Goal: Information Seeking & Learning: Find contact information

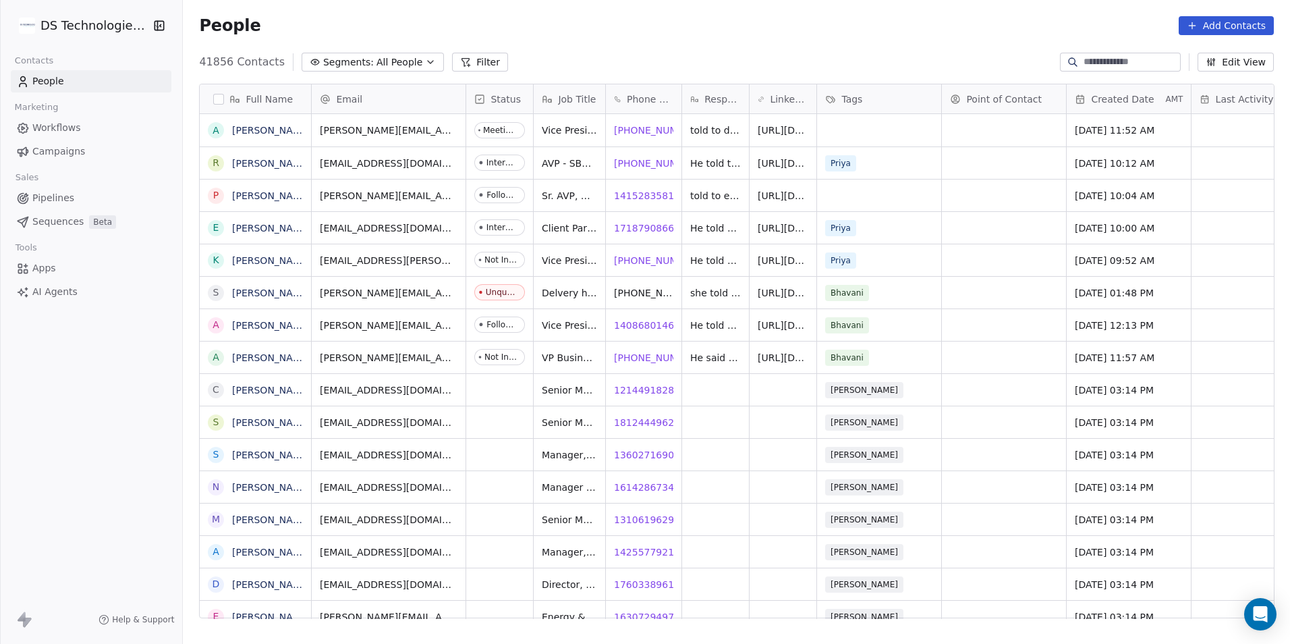
scroll to position [556, 1098]
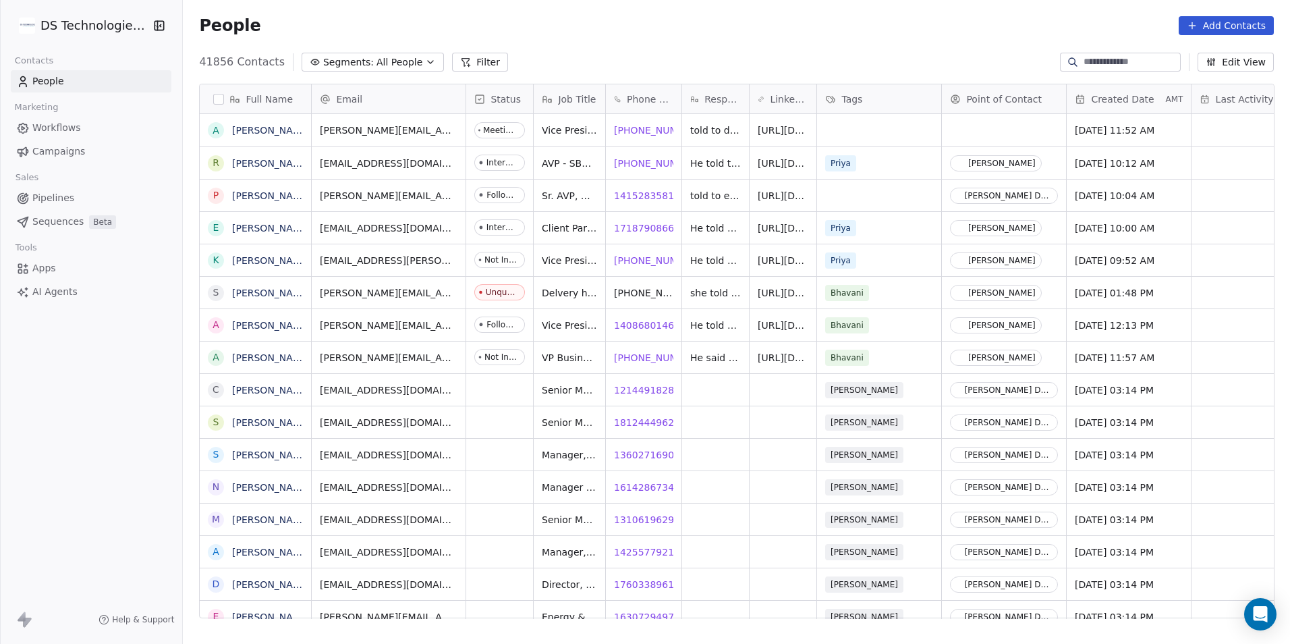
click at [460, 64] on icon at bounding box center [465, 62] width 11 height 11
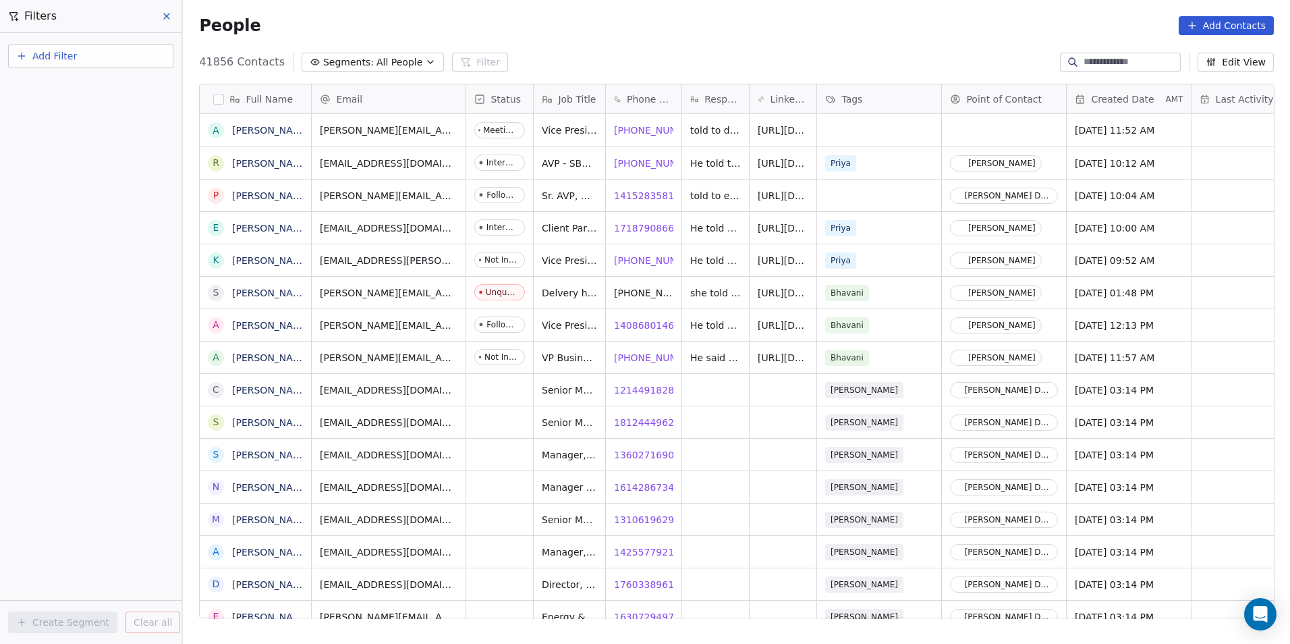
click at [65, 50] on span "Add Filter" at bounding box center [54, 56] width 45 height 14
click at [90, 92] on span "Contact properties" at bounding box center [66, 88] width 88 height 14
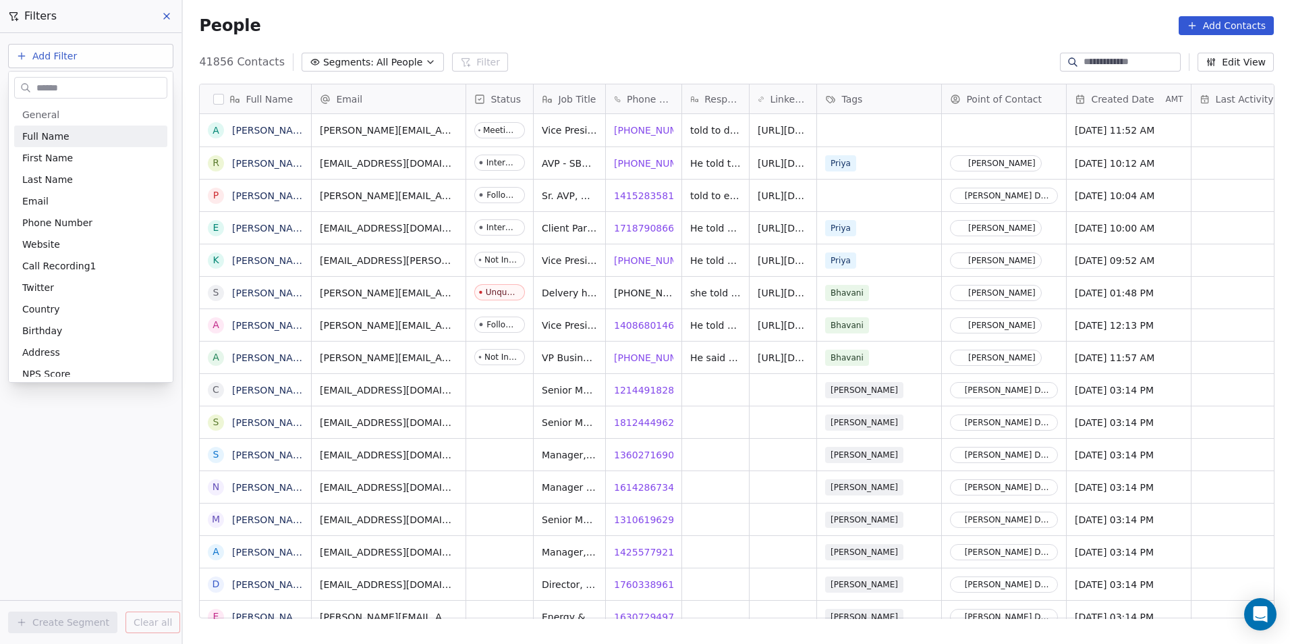
click at [80, 88] on input "text" at bounding box center [100, 88] width 133 height 20
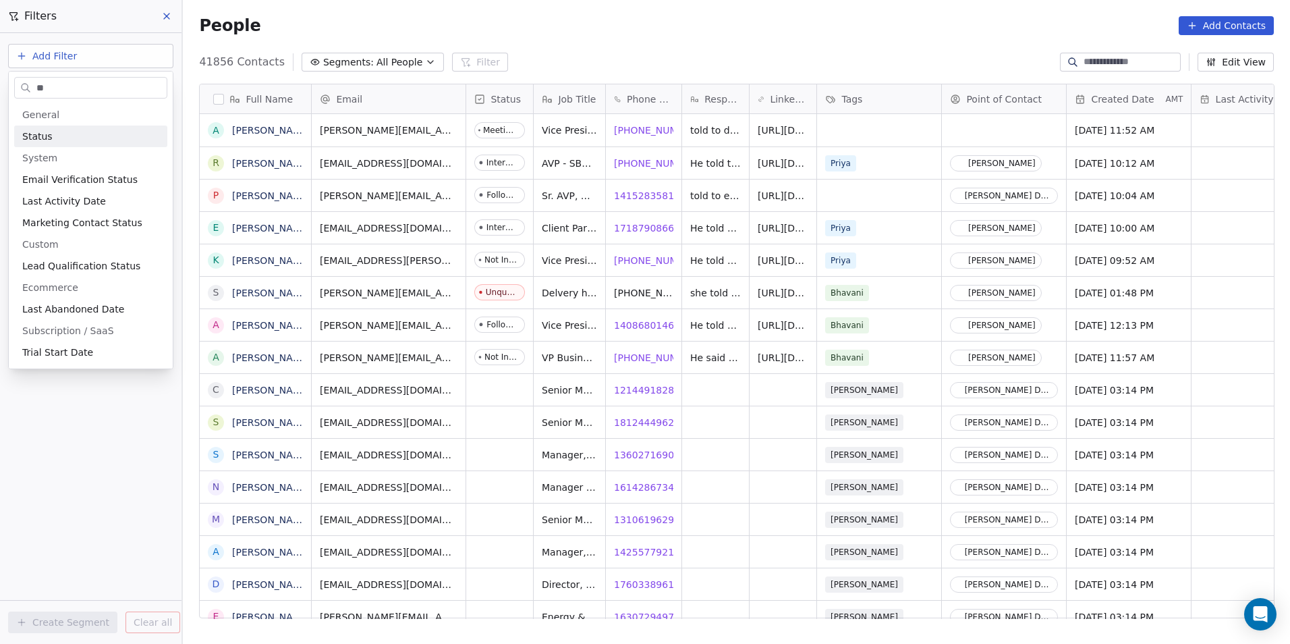
type input "*"
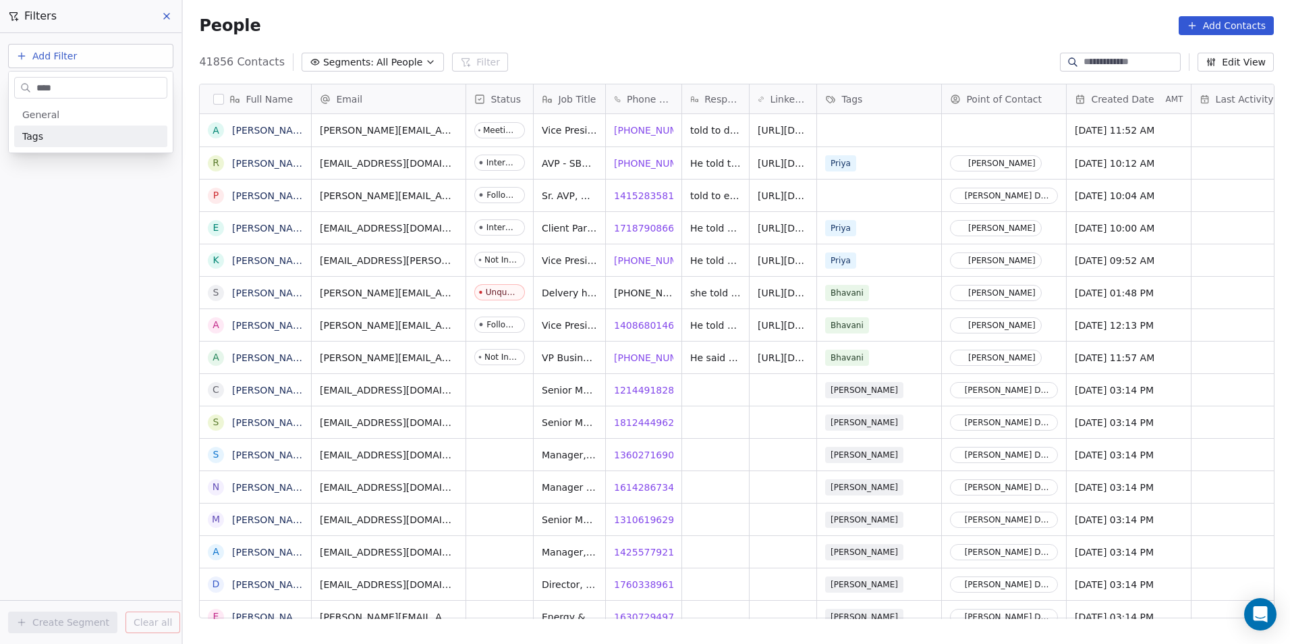
type input "****"
click at [86, 143] on div "Tags" at bounding box center [90, 136] width 153 height 22
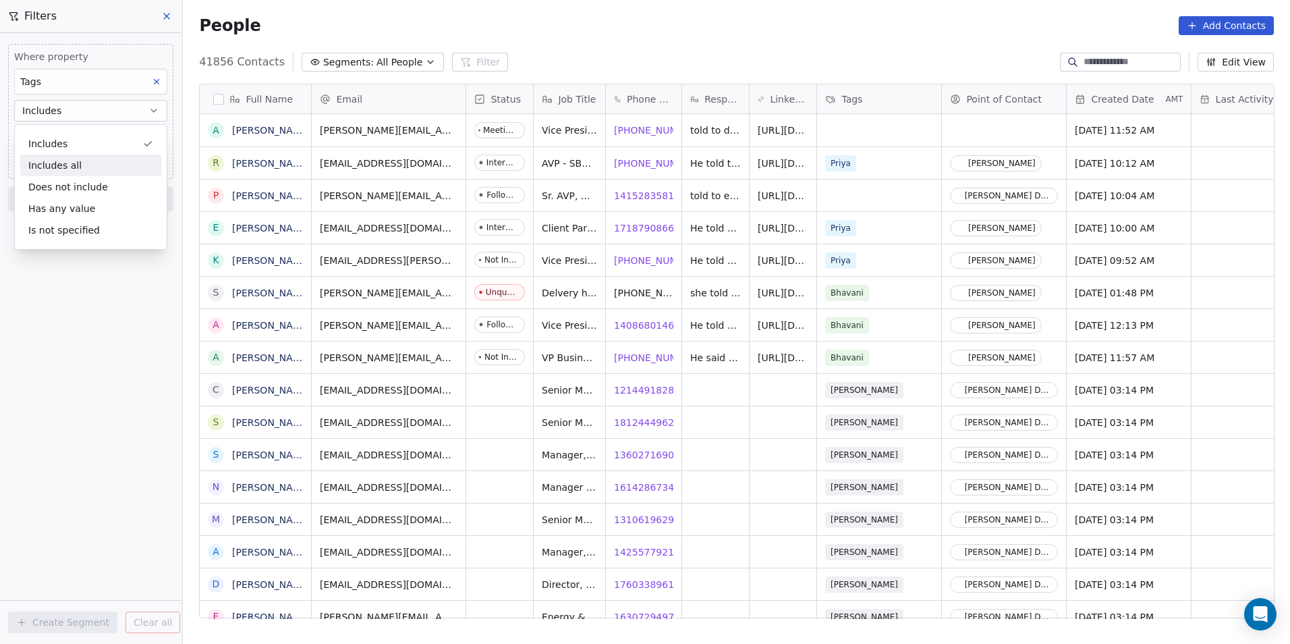
click at [86, 332] on div "Where property Tags Includes Select Tags Add filter to this group Add another f…" at bounding box center [90, 338] width 181 height 611
click at [91, 134] on body "DS Technologies Inc Contacts People Marketing Workflows Campaigns Sales Pipelin…" at bounding box center [645, 322] width 1290 height 644
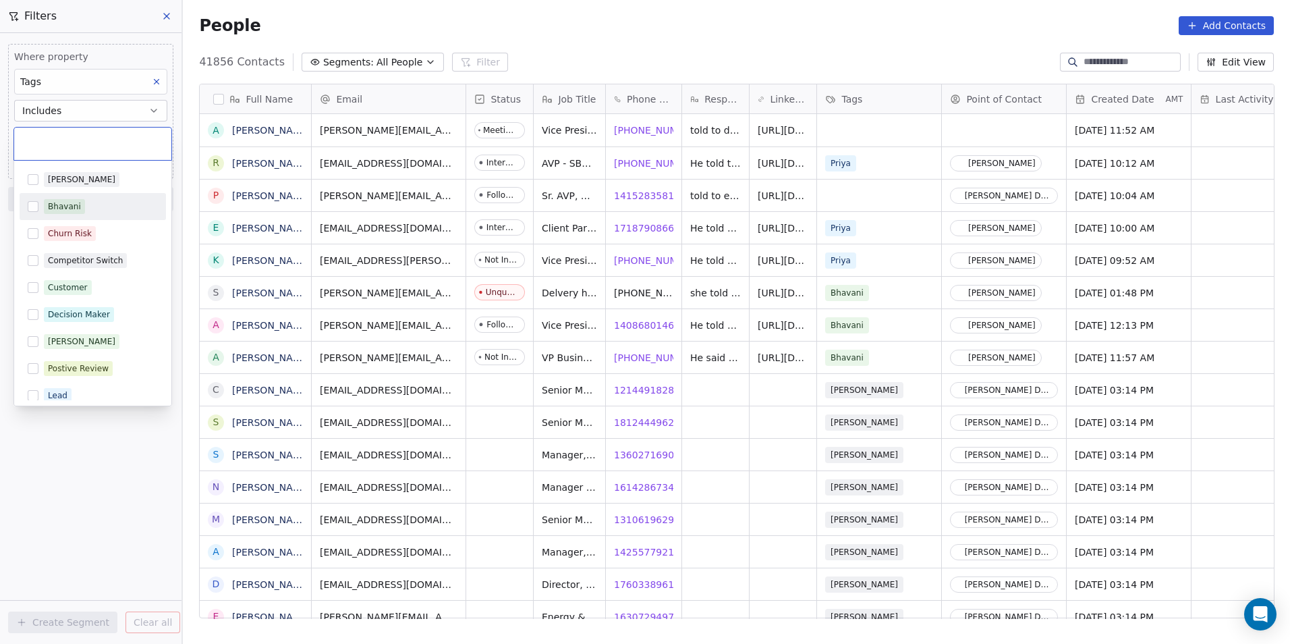
click at [78, 210] on span "Bhavani" at bounding box center [64, 206] width 41 height 15
click at [105, 491] on html "DS Technologies Inc Contacts People Marketing Workflows Campaigns Sales Pipelin…" at bounding box center [645, 322] width 1290 height 644
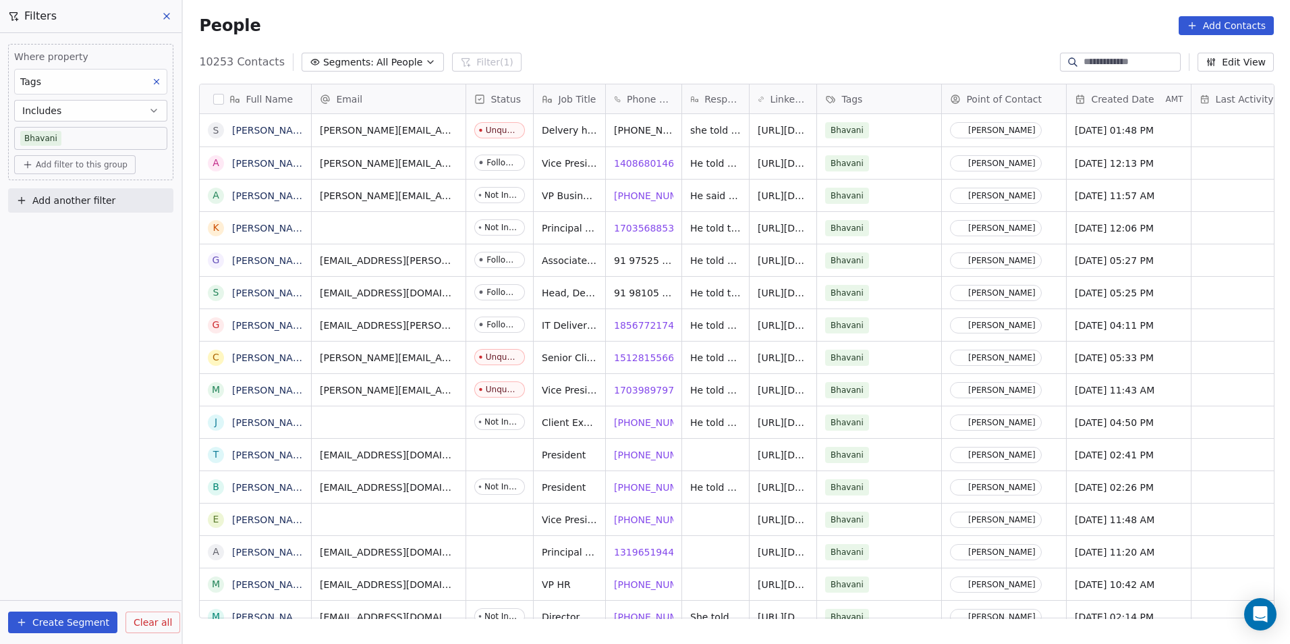
click at [105, 204] on span "Add another filter" at bounding box center [73, 201] width 83 height 14
click at [113, 227] on div "Contact properties" at bounding box center [90, 232] width 137 height 14
type input "******"
click at [115, 286] on div "Status" at bounding box center [90, 280] width 137 height 13
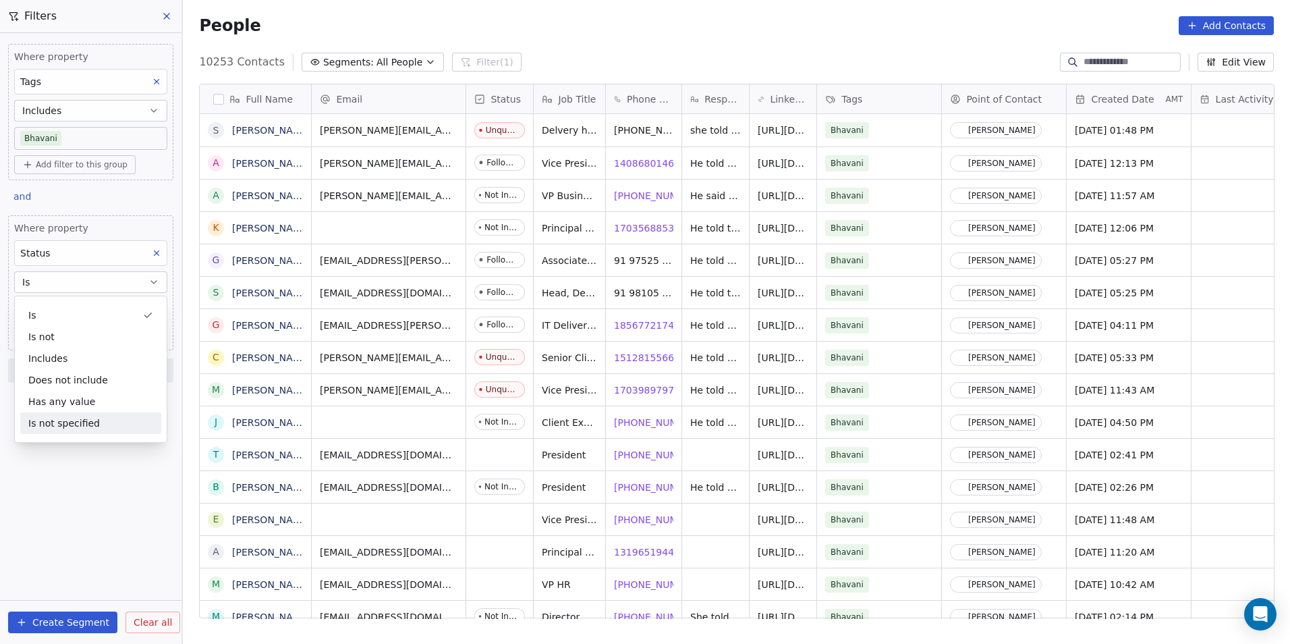
click at [129, 508] on div "Where property Tags Includes Bhavani Add filter to this group and Where propert…" at bounding box center [90, 338] width 181 height 611
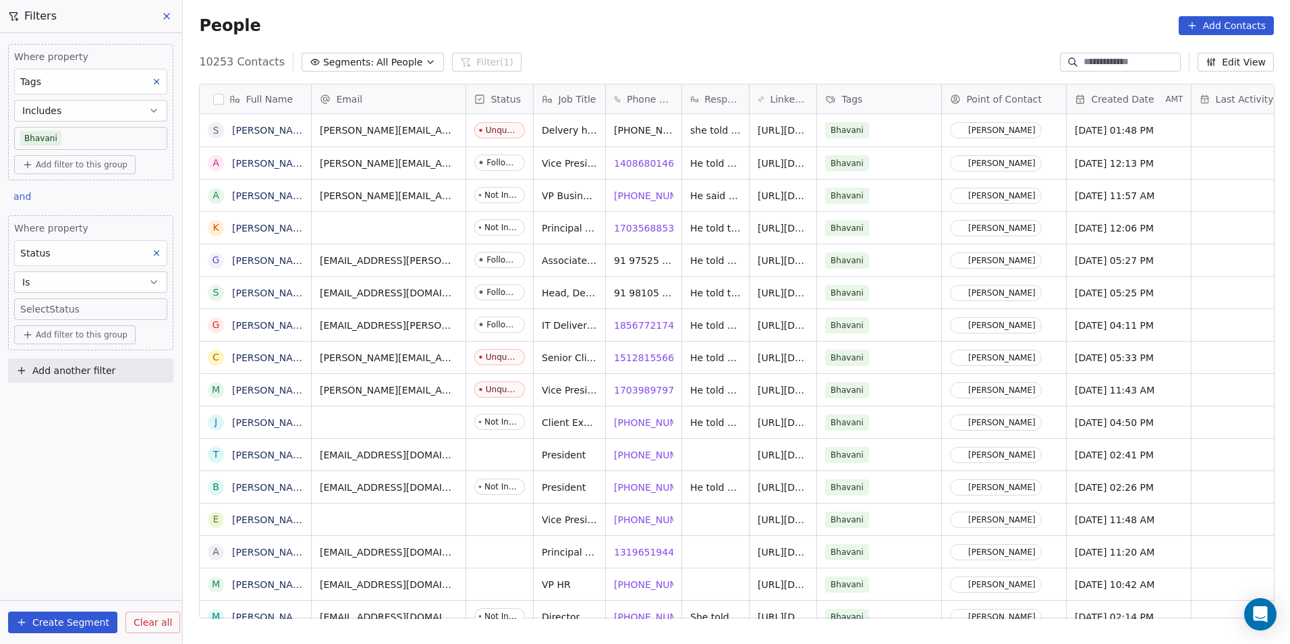
click at [116, 308] on body "DS Technologies Inc Contacts People Marketing Workflows Campaigns Sales Pipelin…" at bounding box center [645, 322] width 1290 height 644
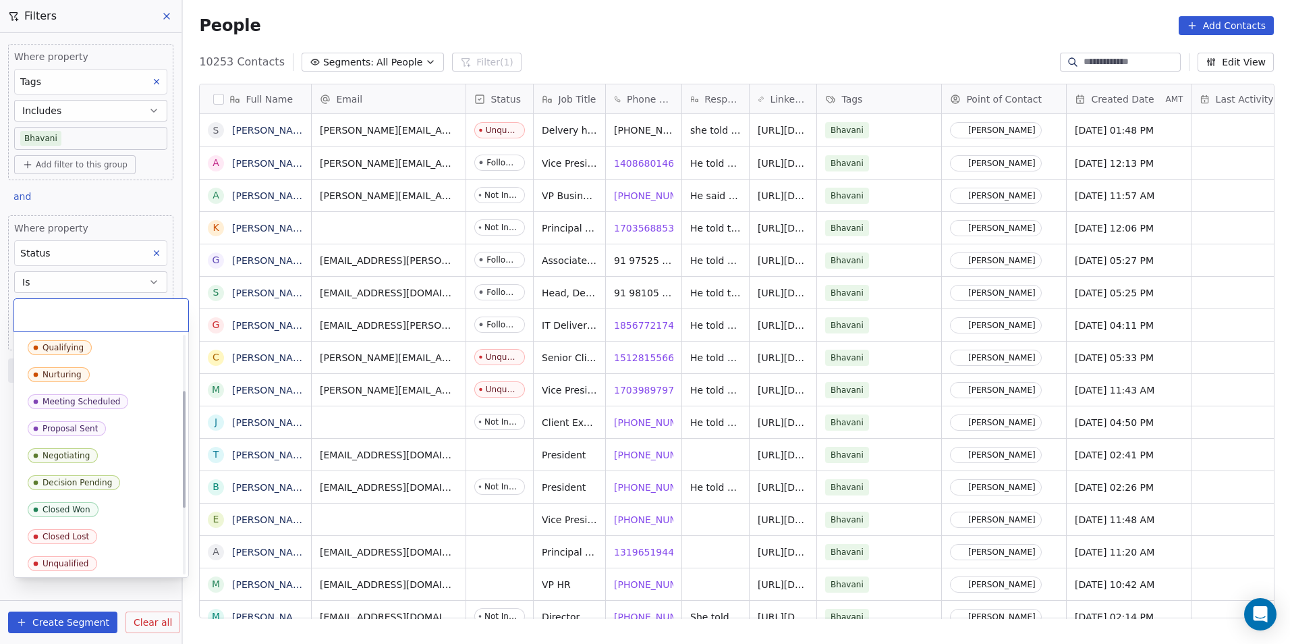
scroll to position [202, 0]
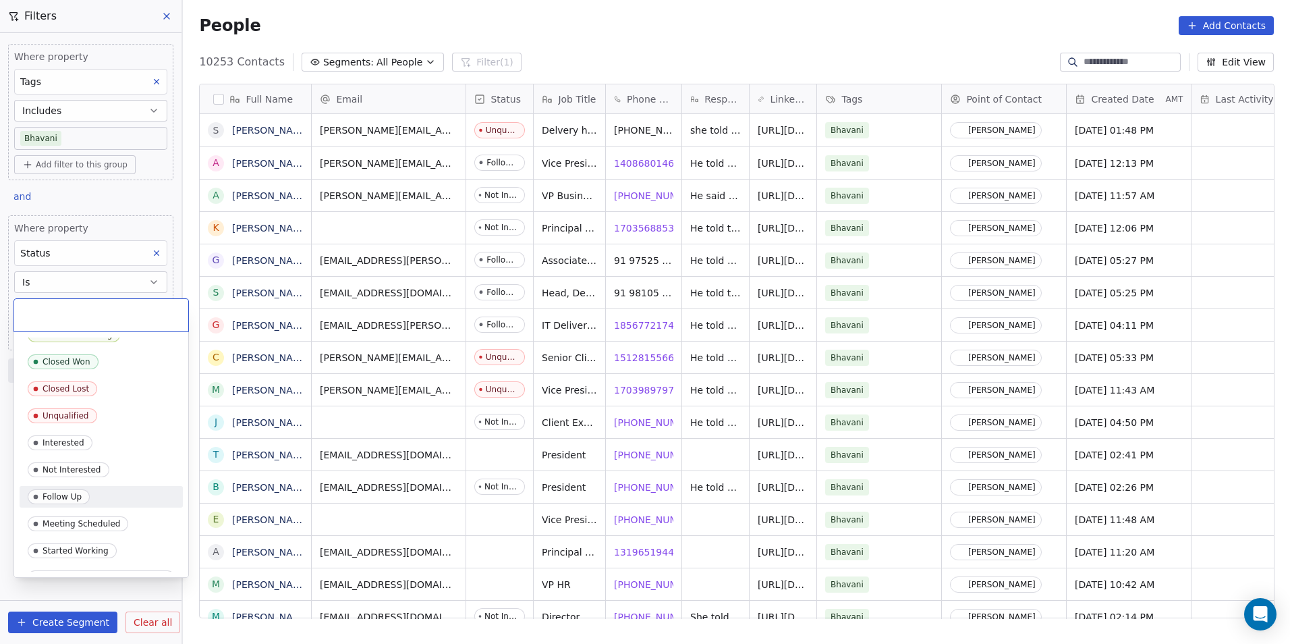
click at [72, 491] on span "Follow Up" at bounding box center [59, 496] width 62 height 15
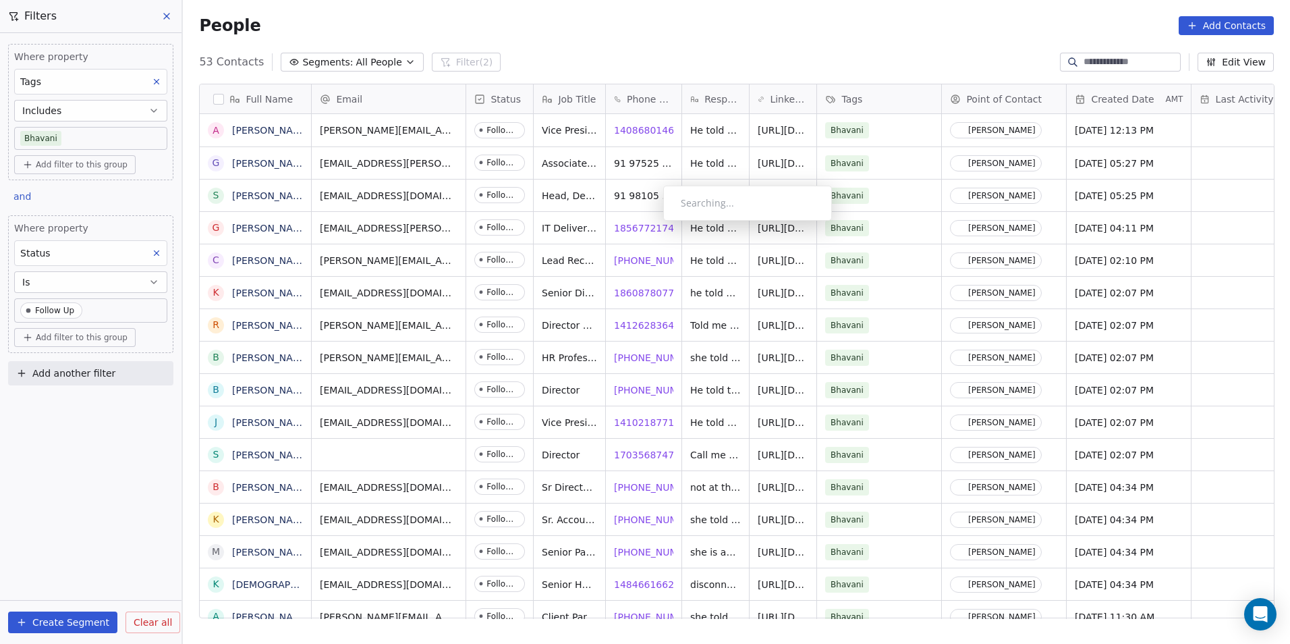
scroll to position [556, 1098]
click at [637, 226] on span "18567721740" at bounding box center [648, 227] width 66 height 13
click at [637, 262] on span "[PHONE_NUMBER]" at bounding box center [658, 260] width 86 height 13
click at [722, 291] on html "DS Technologies Inc Contacts People Marketing Workflows Campaigns Sales Pipelin…" at bounding box center [645, 322] width 1290 height 644
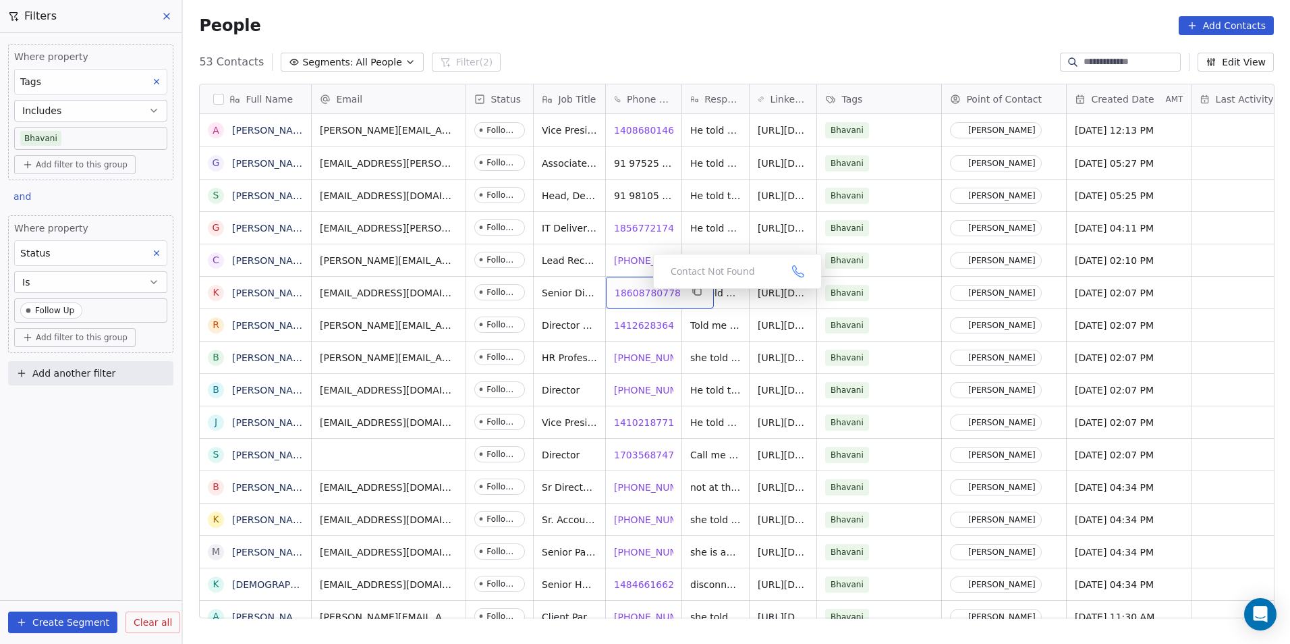
click at [642, 292] on span "18608780778" at bounding box center [648, 292] width 66 height 13
click at [692, 293] on icon "grid" at bounding box center [697, 290] width 11 height 11
click at [642, 391] on span "[PHONE_NUMBER]" at bounding box center [658, 389] width 86 height 13
click at [716, 421] on html "DS Technologies Inc Contacts People Marketing Workflows Campaigns Sales Pipelin…" at bounding box center [645, 322] width 1290 height 644
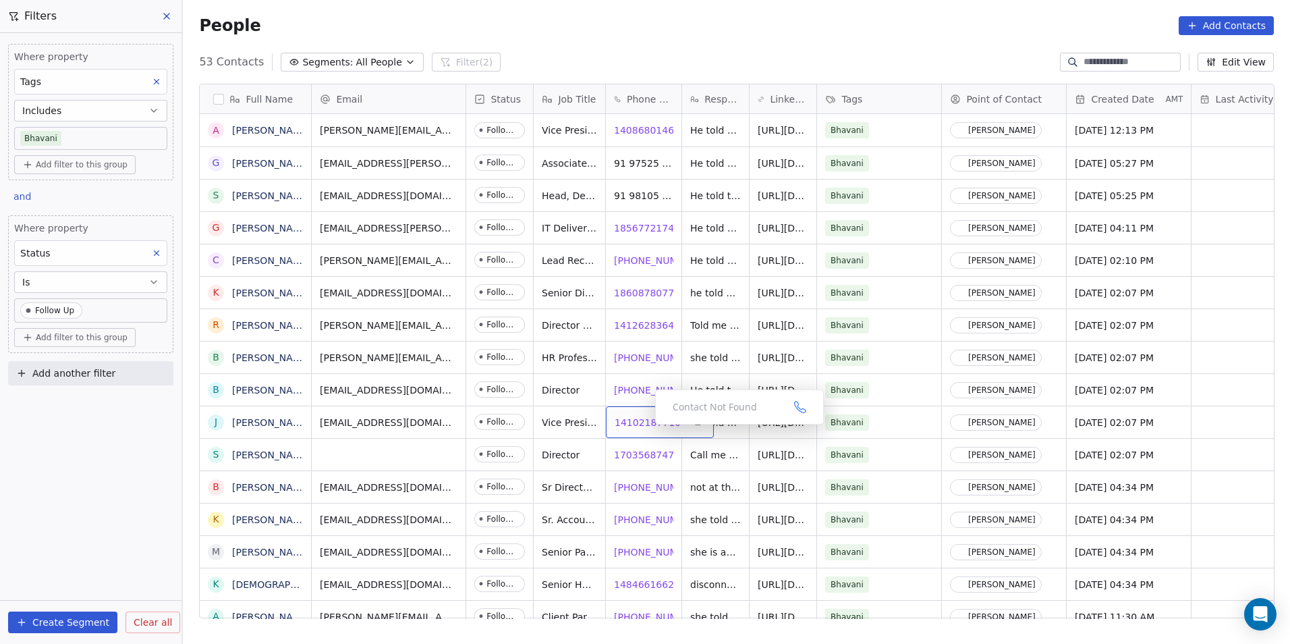
click at [645, 425] on span "14102187710" at bounding box center [648, 422] width 66 height 13
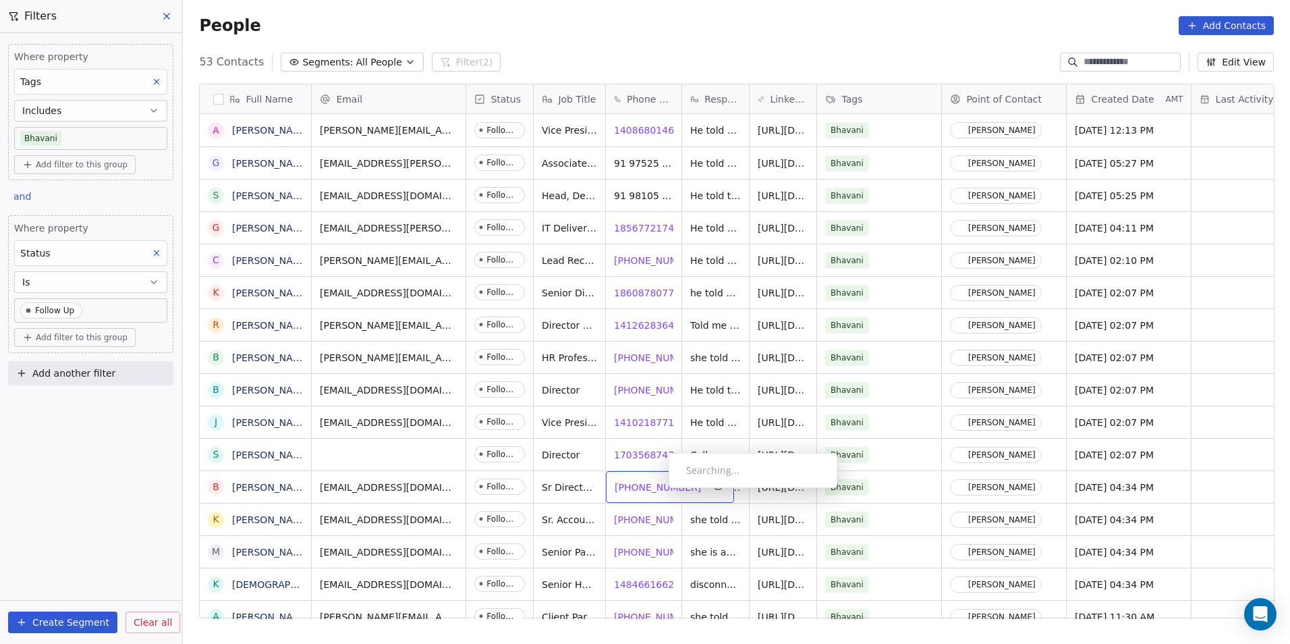
click at [658, 491] on span "[PHONE_NUMBER]" at bounding box center [658, 486] width 86 height 13
